Goal: Register for event/course

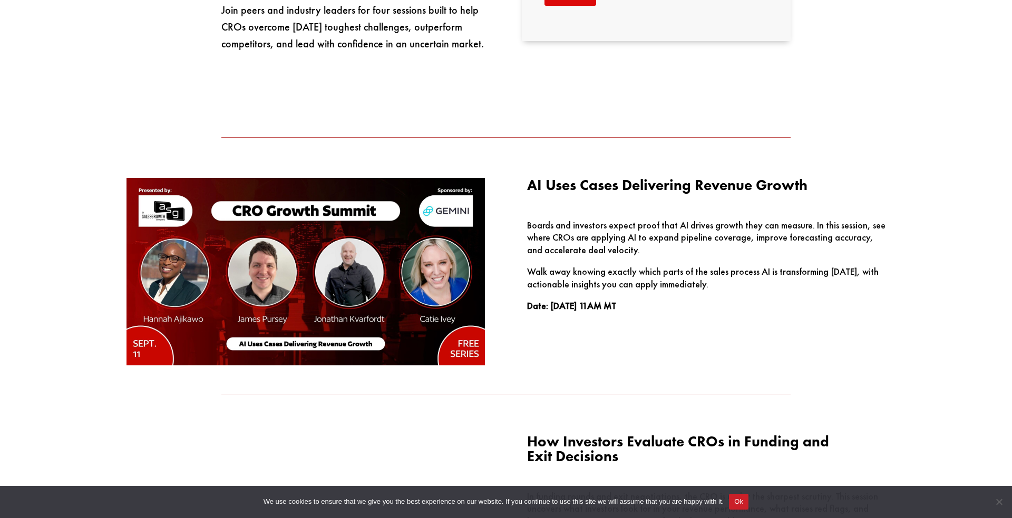
scroll to position [961, 0]
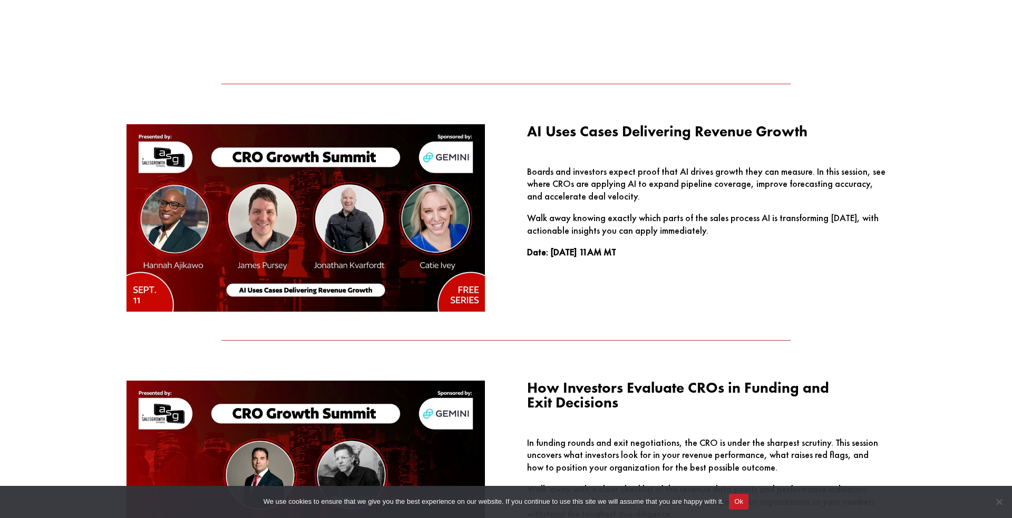
click at [748, 496] on button "Ok" at bounding box center [738, 502] width 19 height 16
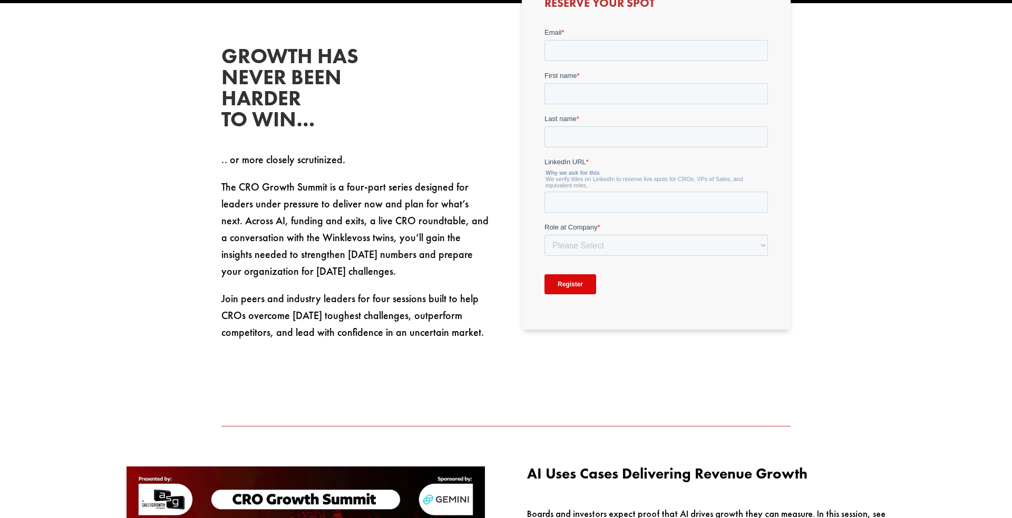
scroll to position [446, 0]
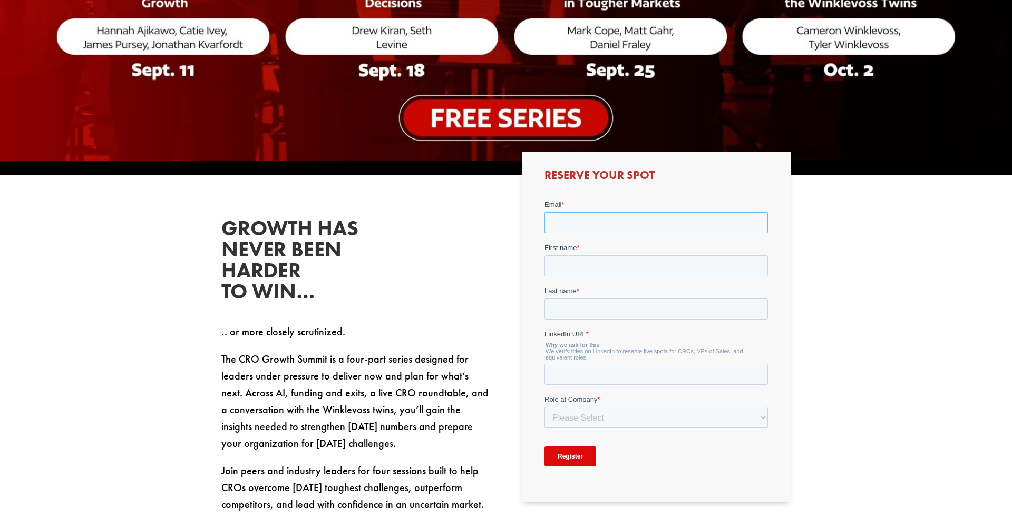
click at [608, 214] on input "Email *" at bounding box center [655, 222] width 223 height 21
type input "[PERSON_NAME][EMAIL_ADDRESS][DOMAIN_NAME]"
type input "[PERSON_NAME]"
click at [628, 374] on input "LinkedIn URL *" at bounding box center [655, 374] width 223 height 21
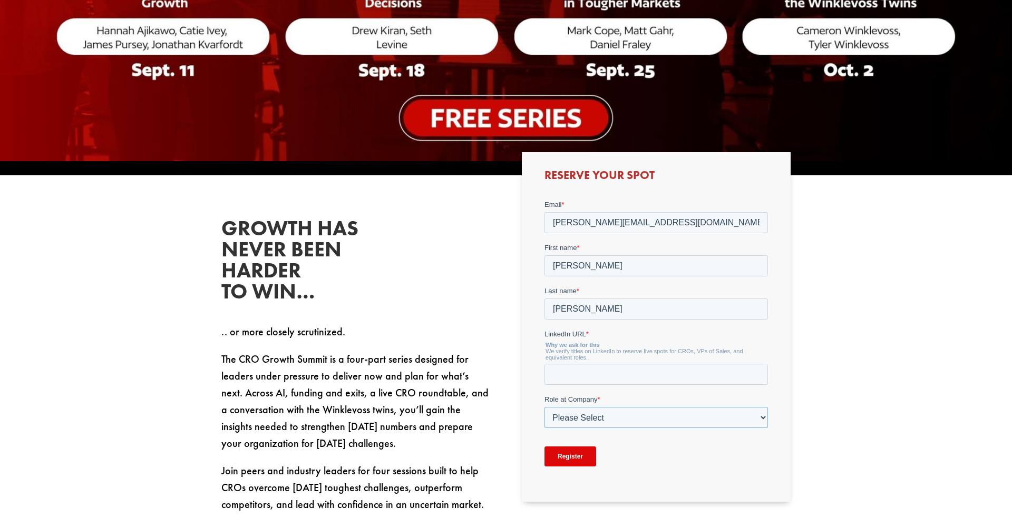
click at [761, 417] on select "Please Select C-Level (CRO, CSO, etc) Senior Leadership (VP of Sales, VP of Ena…" at bounding box center [655, 417] width 223 height 21
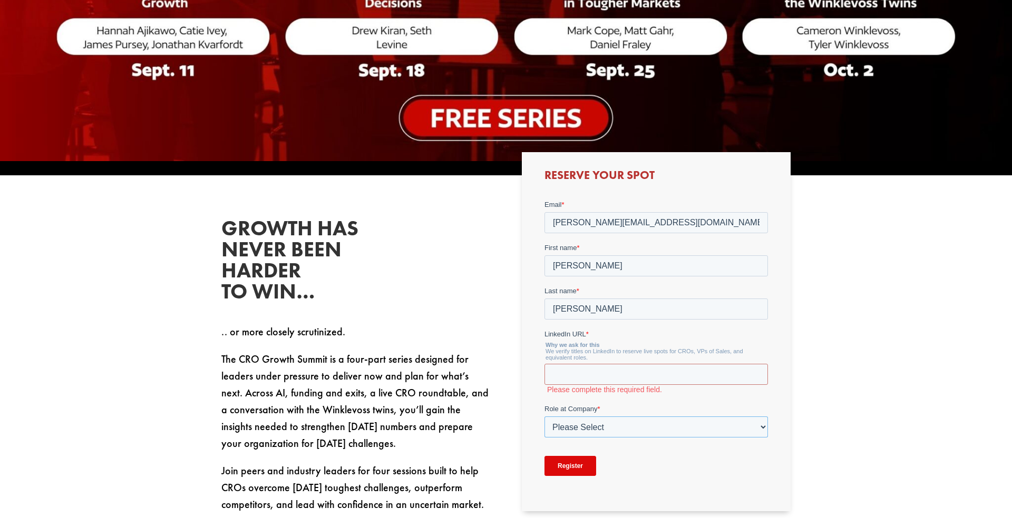
select select "Director/Manager (Sales Director, Regional Sales Manager, etc)"
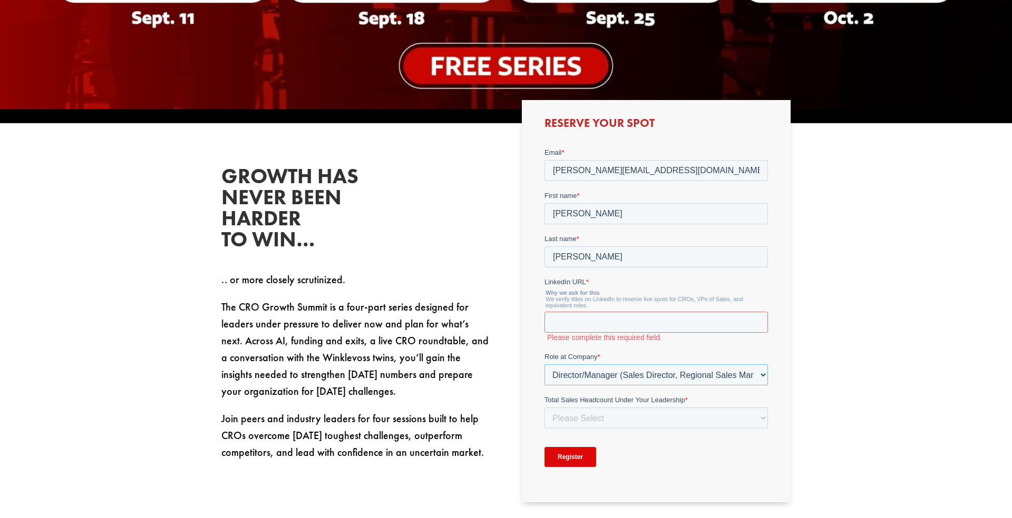
scroll to position [510, 0]
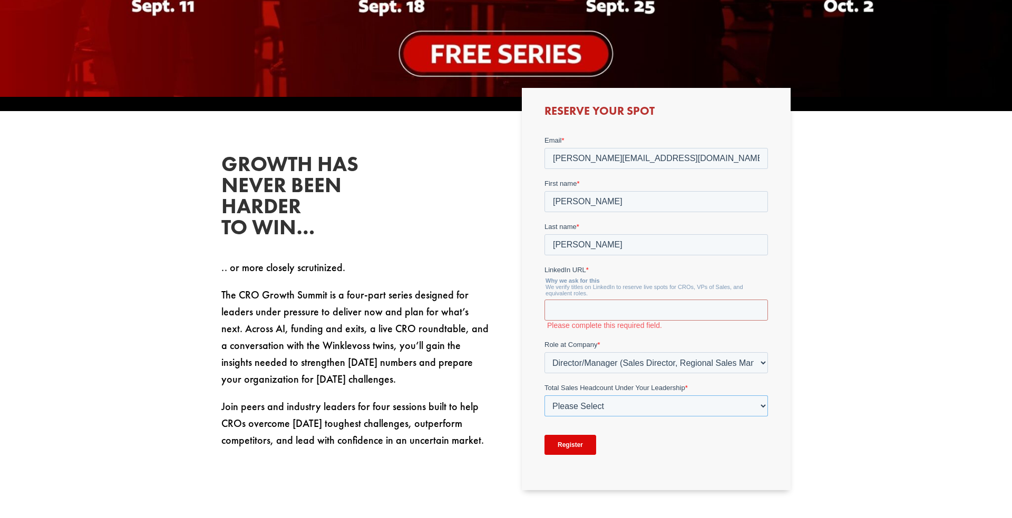
click at [751, 406] on select "Please Select Just Me 1-9 [PHONE_NUMBER] [PHONE_NUMBER]+" at bounding box center [655, 405] width 223 height 21
select select "10-19"
click at [752, 361] on select "Please Select C-Level (CRO, CSO, etc) Senior Leadership (VP of Sales, VP of Ena…" at bounding box center [655, 362] width 223 height 21
select select "Senior Leadership (VP of Sales, VP of Enablement, etc)"
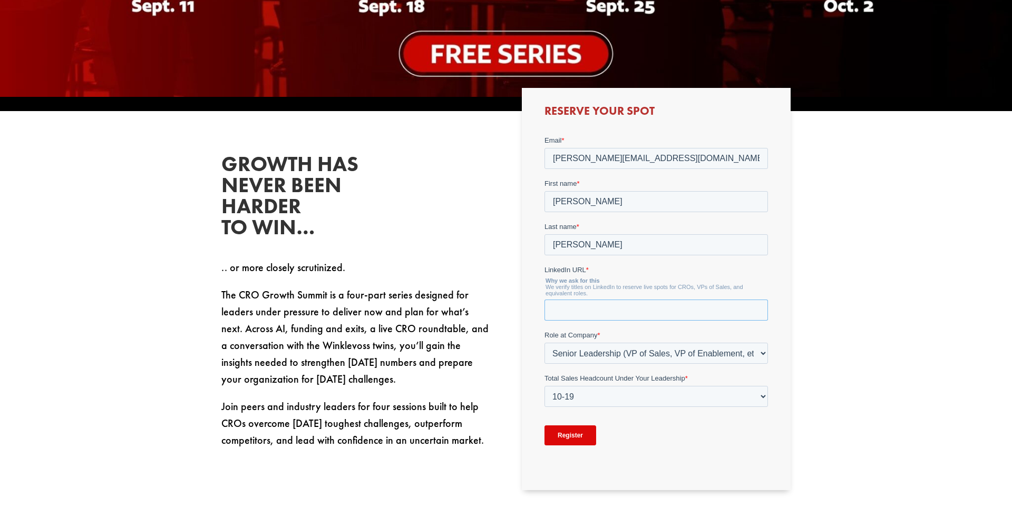
click at [596, 308] on input "LinkedIn URL *" at bounding box center [655, 309] width 223 height 21
paste input "[URL][DOMAIN_NAME]"
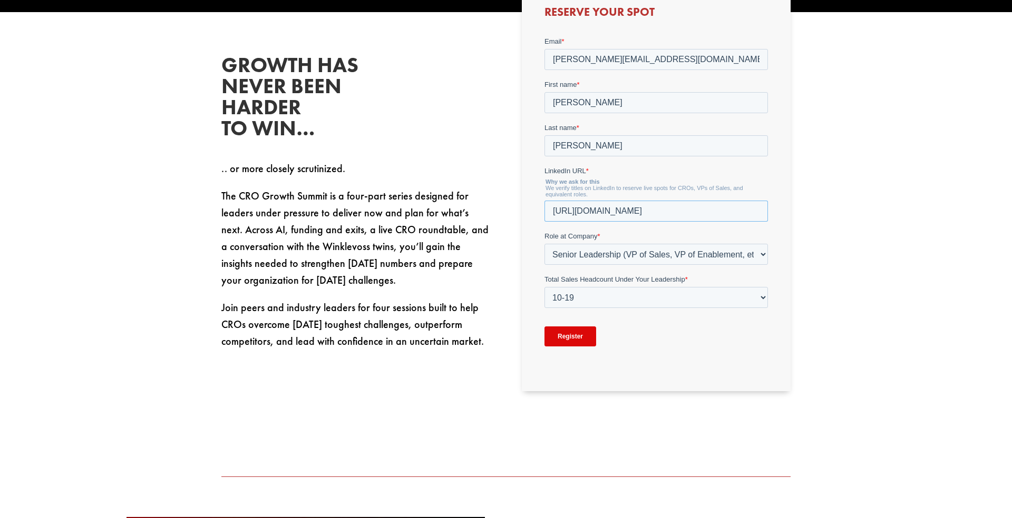
scroll to position [611, 0]
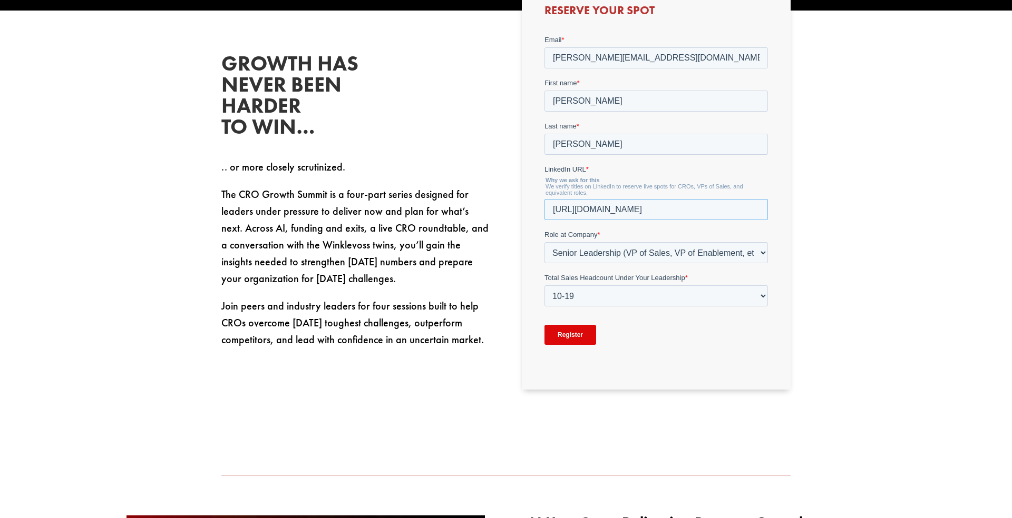
type input "[URL][DOMAIN_NAME]"
click at [581, 342] on input "Register" at bounding box center [570, 335] width 52 height 20
